Goal: Contribute content

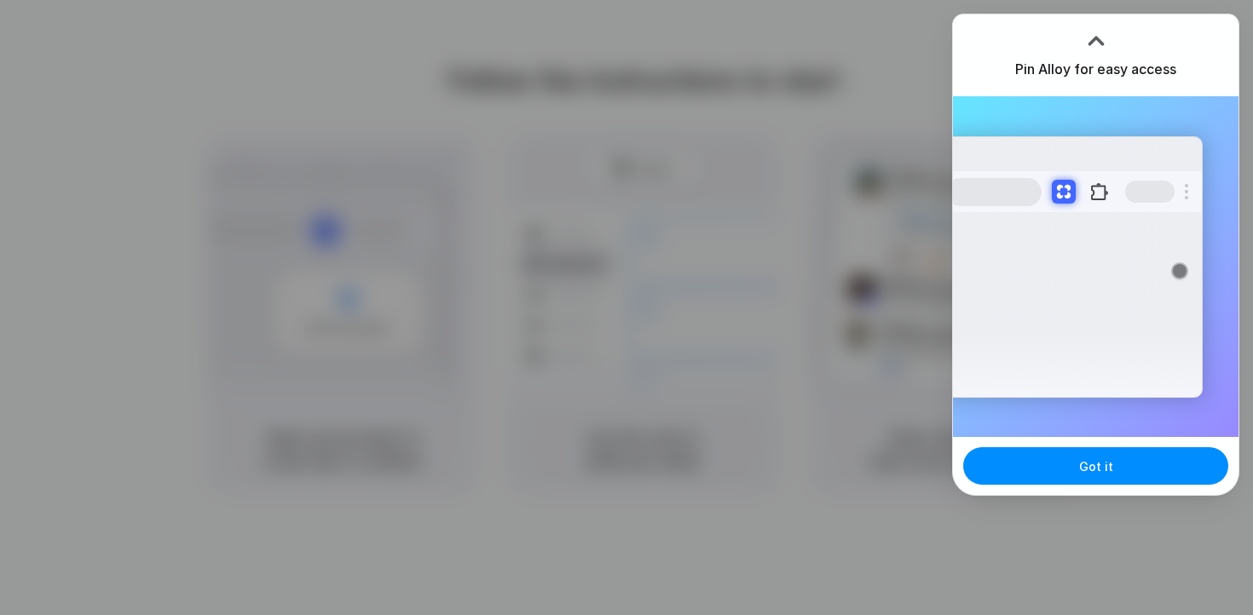
click at [1115, 66] on h3 "Pin Alloy for easy access" at bounding box center [1095, 69] width 161 height 20
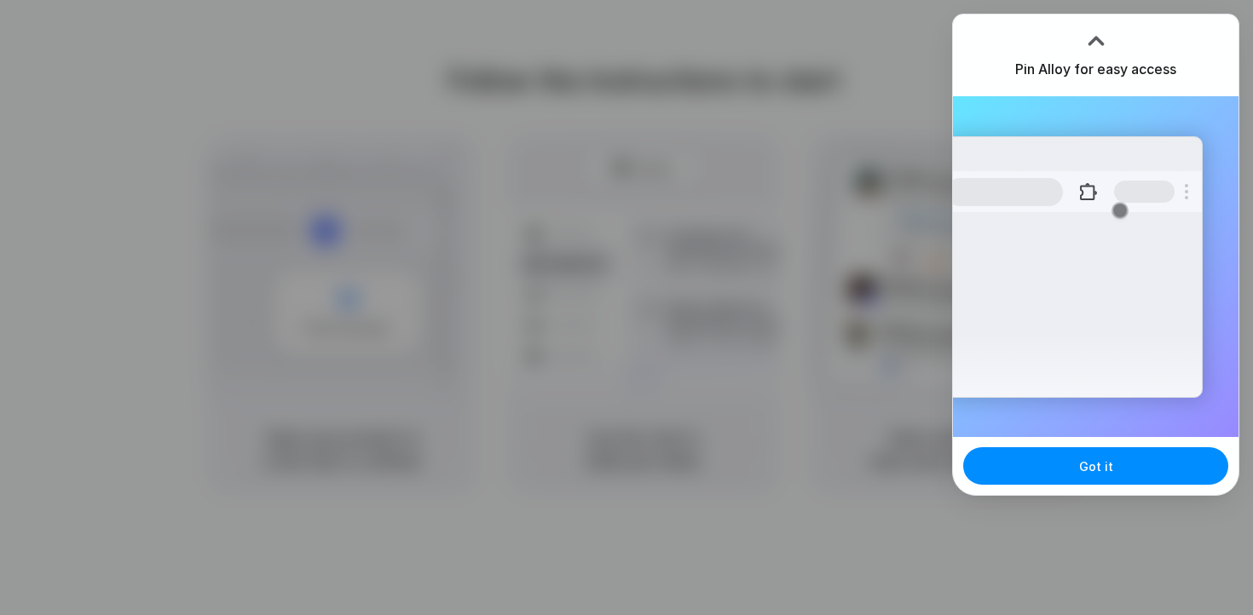
click at [1100, 219] on div "Extensions Alloy · AI Prototyping for..." at bounding box center [1073, 267] width 257 height 262
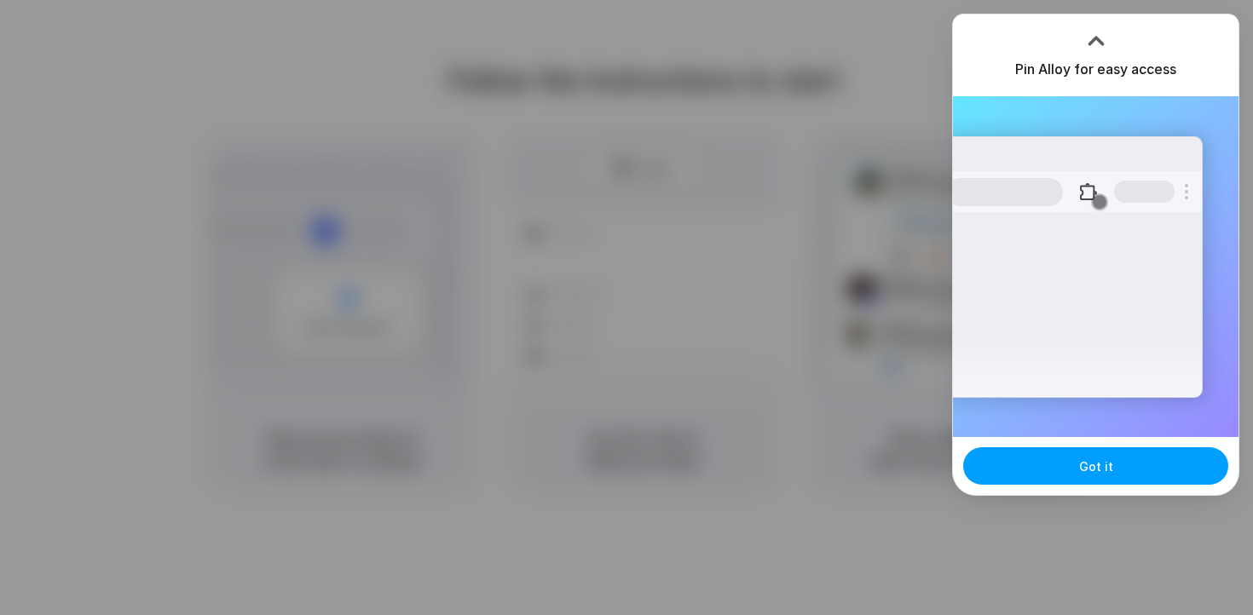
click at [1085, 465] on span "Got it" at bounding box center [1096, 467] width 34 height 18
